Goal: Transaction & Acquisition: Book appointment/travel/reservation

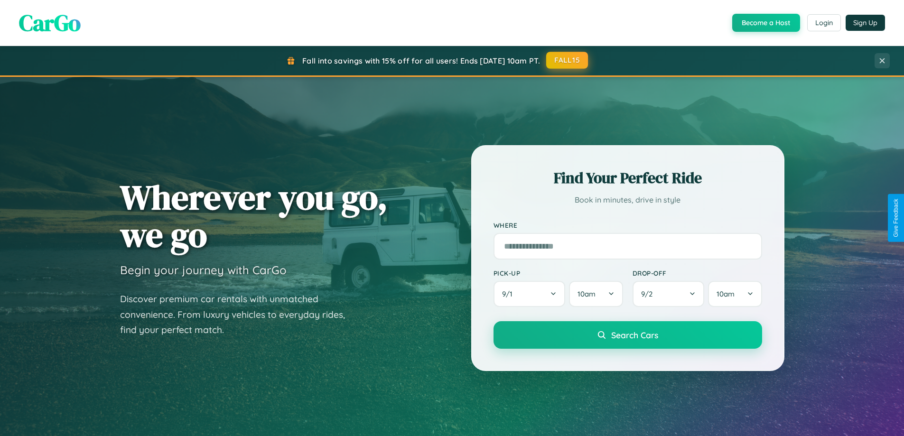
click at [567, 60] on button "FALL15" at bounding box center [567, 60] width 42 height 17
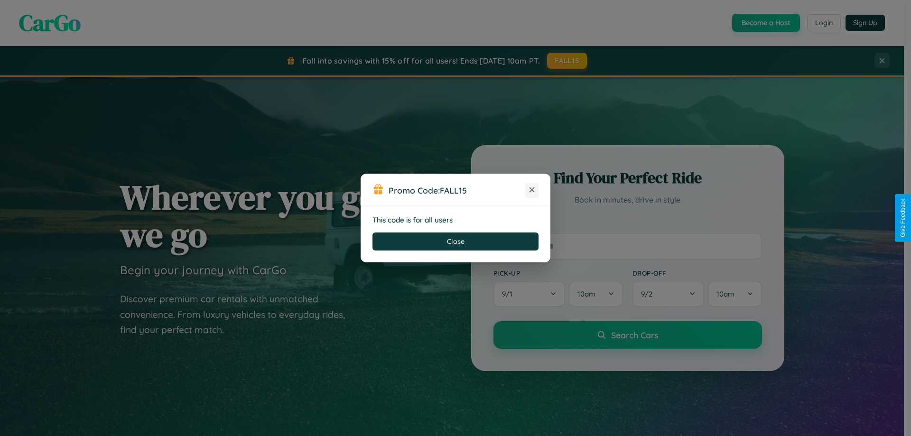
click at [532, 190] on icon at bounding box center [531, 189] width 9 height 9
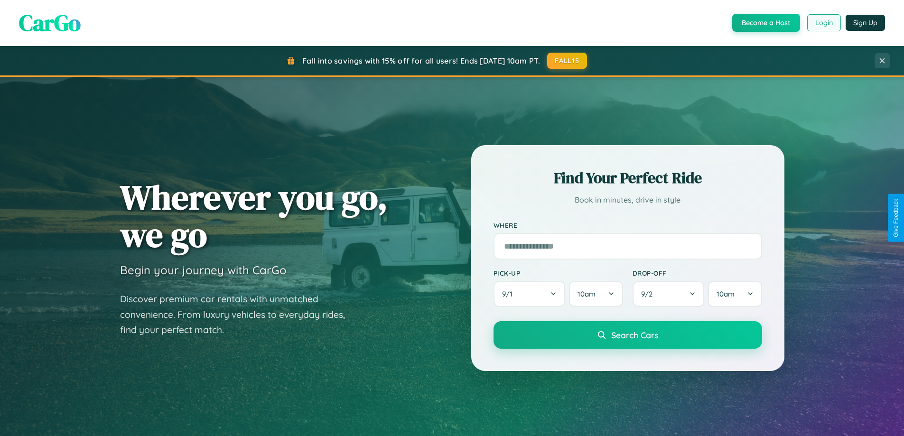
click at [823, 23] on button "Login" at bounding box center [824, 22] width 34 height 17
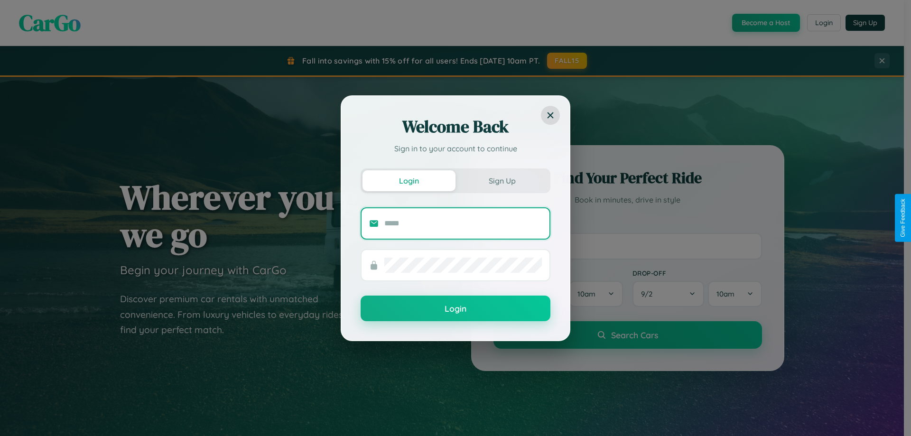
click at [463, 223] on input "text" at bounding box center [463, 223] width 158 height 15
type input "**********"
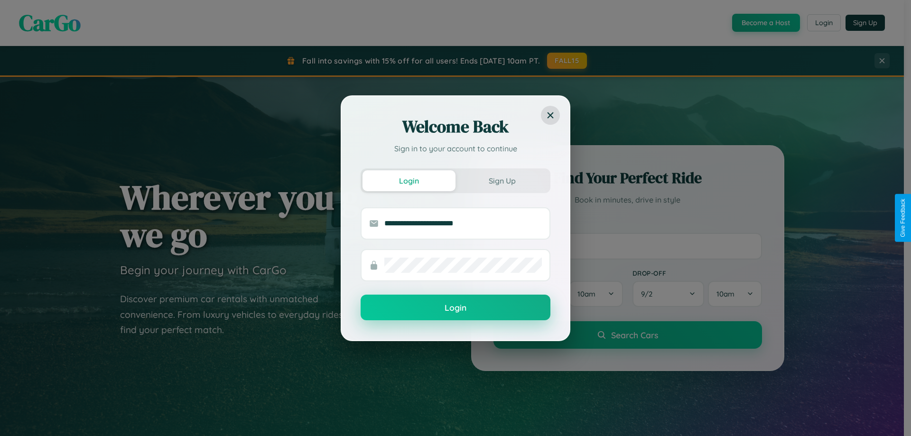
click at [456, 308] on button "Login" at bounding box center [456, 308] width 190 height 26
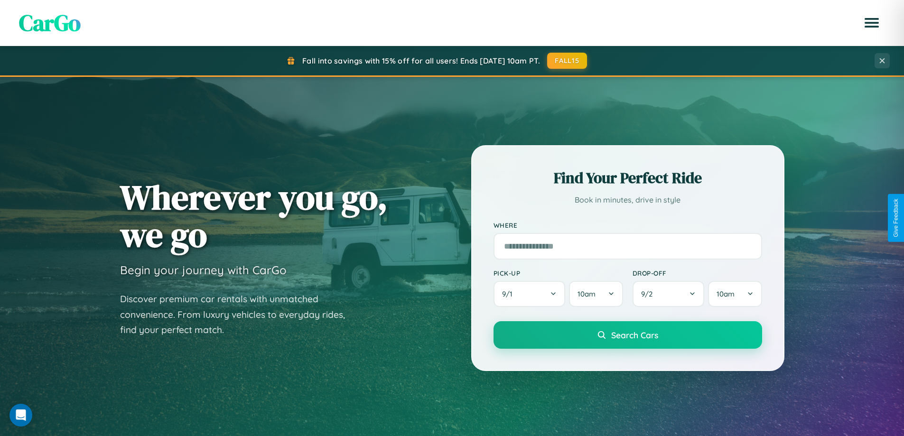
scroll to position [409, 0]
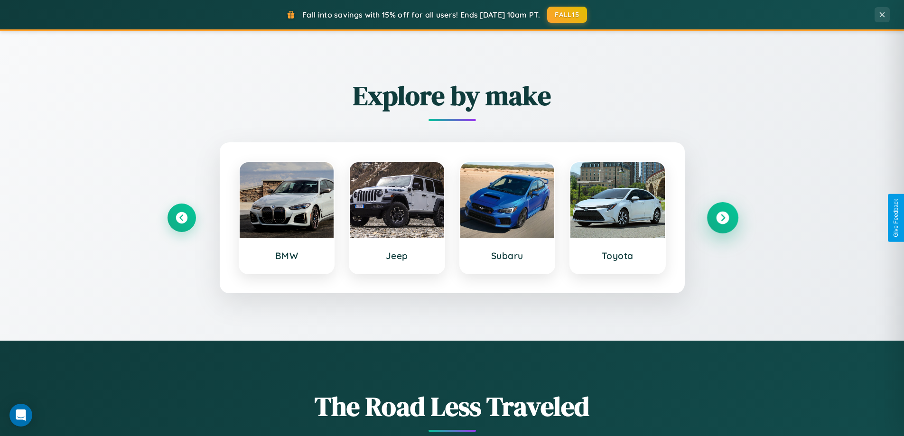
click at [722, 218] on icon at bounding box center [722, 218] width 13 height 13
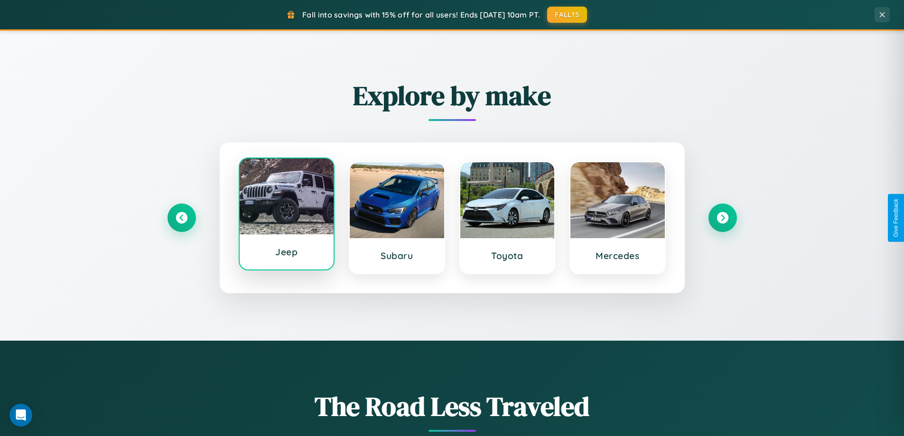
click at [286, 214] on div at bounding box center [287, 196] width 94 height 76
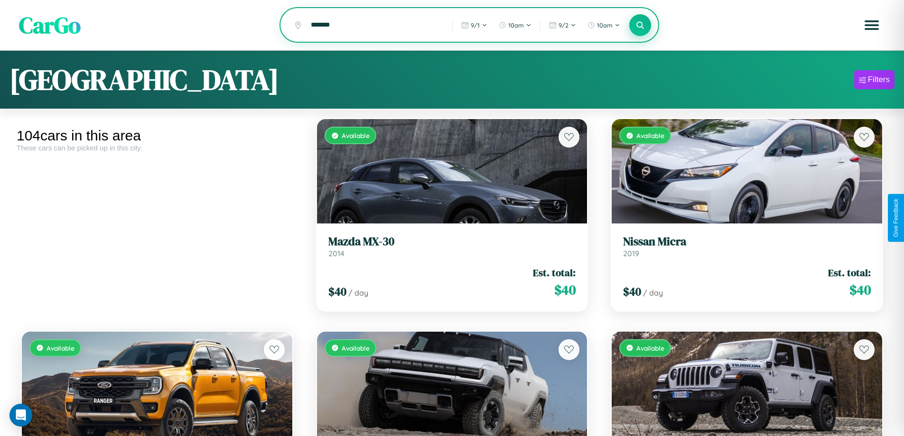
click at [640, 26] on icon at bounding box center [640, 24] width 9 height 9
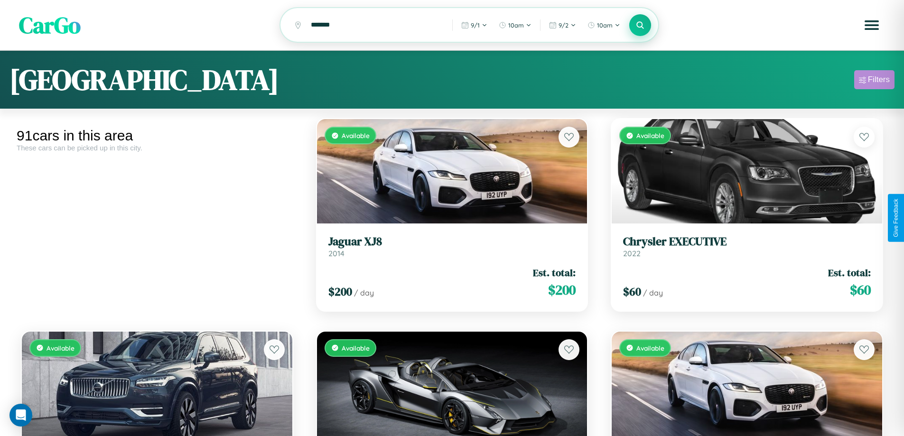
click at [874, 81] on div "Filters" at bounding box center [879, 79] width 22 height 9
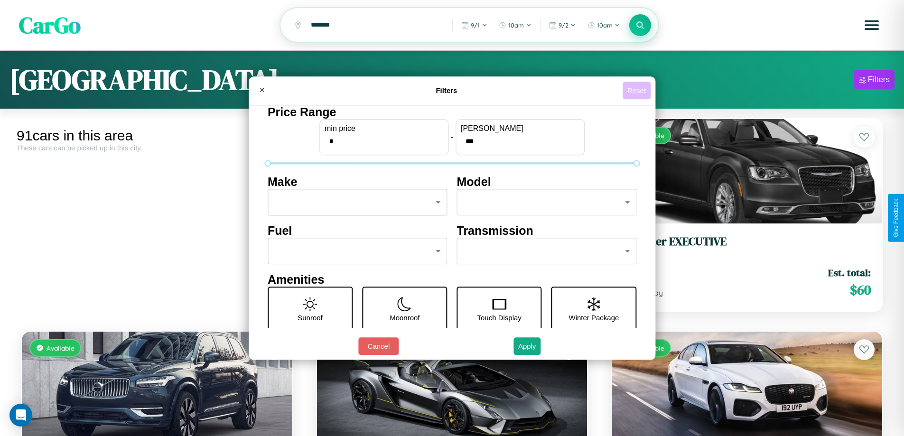
click at [638, 90] on button "Reset" at bounding box center [637, 91] width 28 height 18
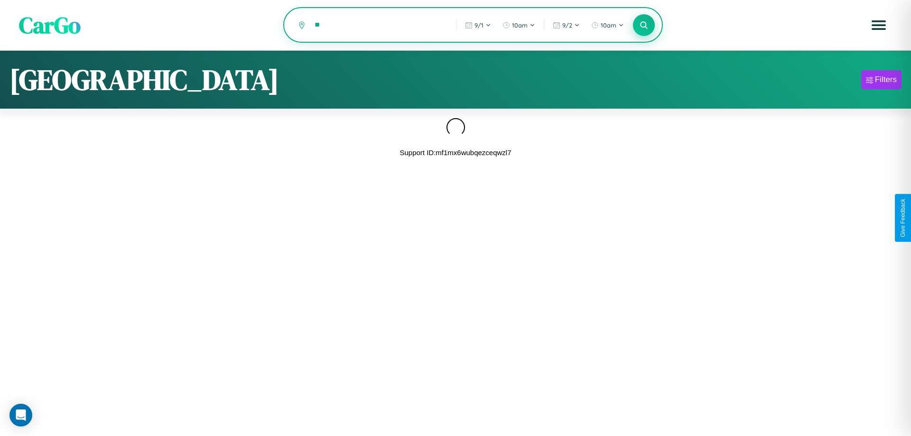
type input "*"
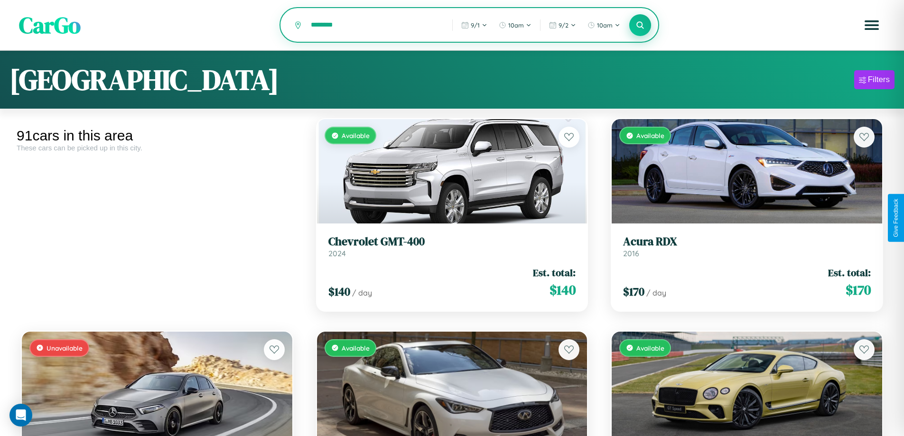
type input "********"
click at [640, 26] on icon at bounding box center [640, 24] width 9 height 9
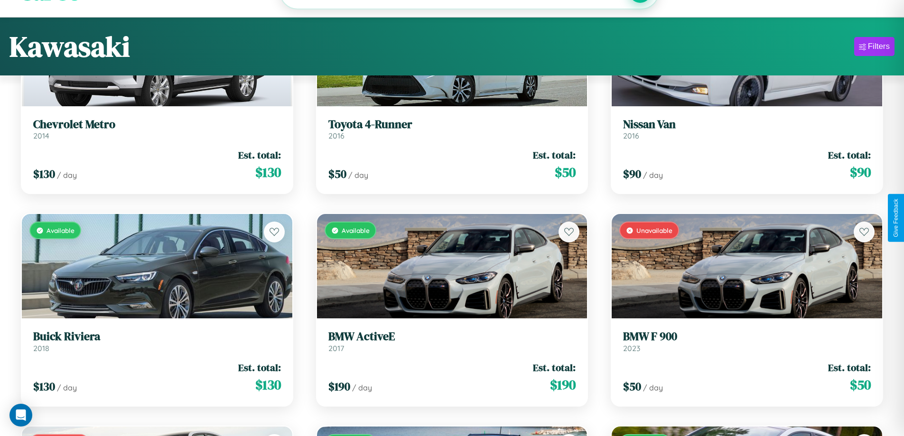
scroll to position [2045, 0]
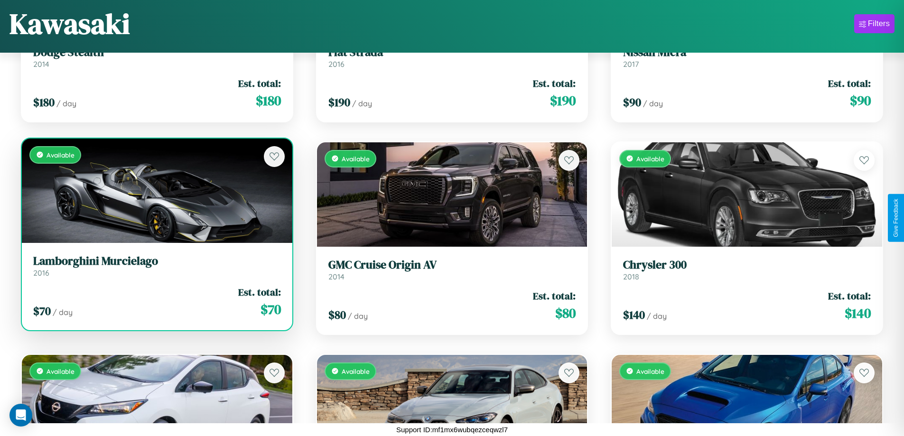
click at [156, 270] on link "Lamborghini Murcielago 2016" at bounding box center [157, 265] width 248 height 23
